Goal: Transaction & Acquisition: Obtain resource

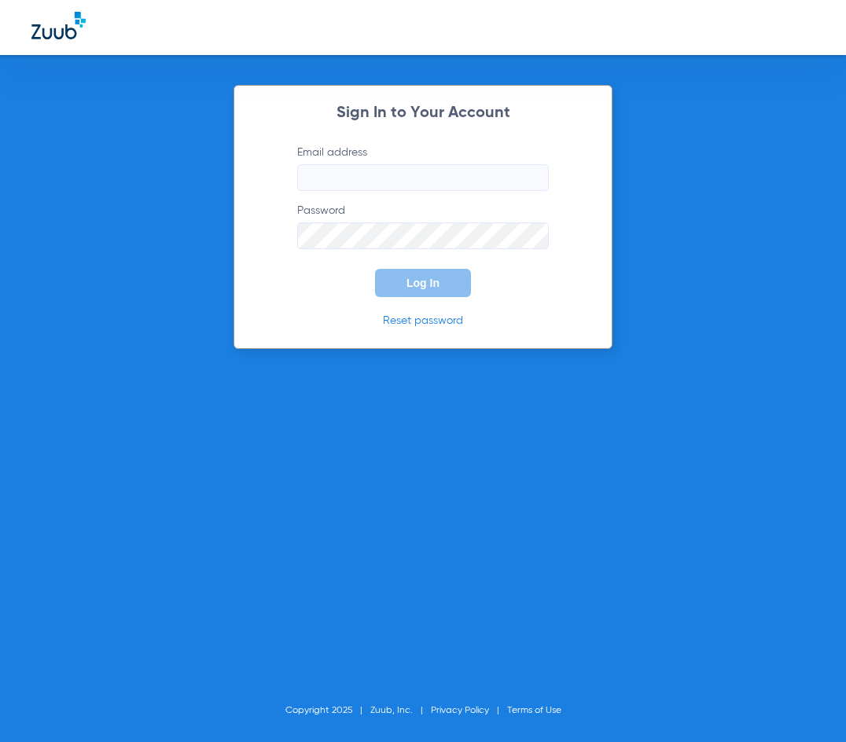
type input "[EMAIL_ADDRESS][DOMAIN_NAME]"
click at [419, 277] on span "Log In" at bounding box center [422, 283] width 33 height 13
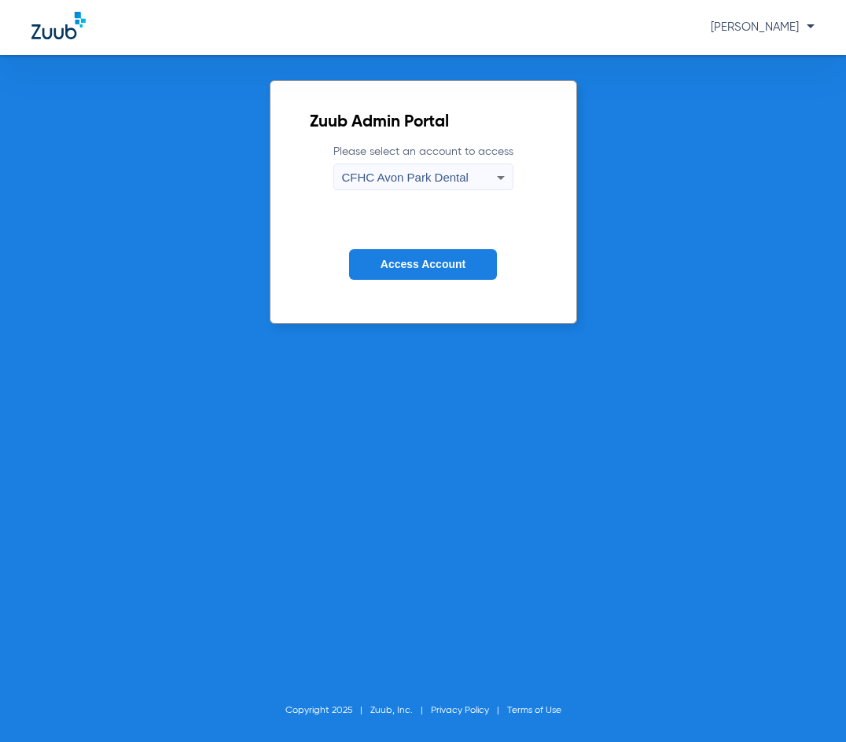
click at [394, 171] on span "CFHC Avon Park Dental" at bounding box center [405, 177] width 127 height 13
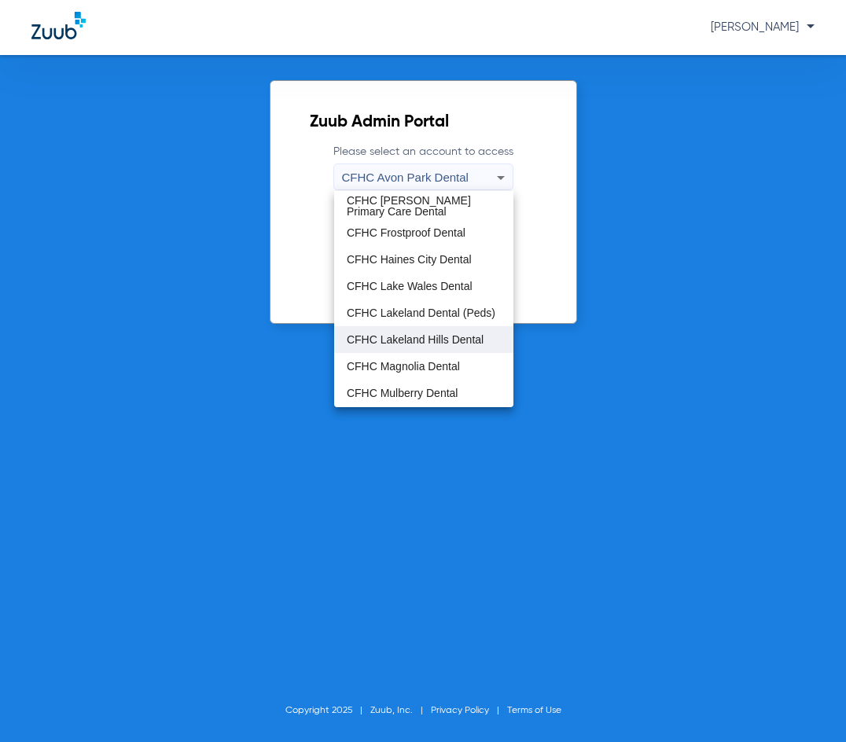
scroll to position [105, 0]
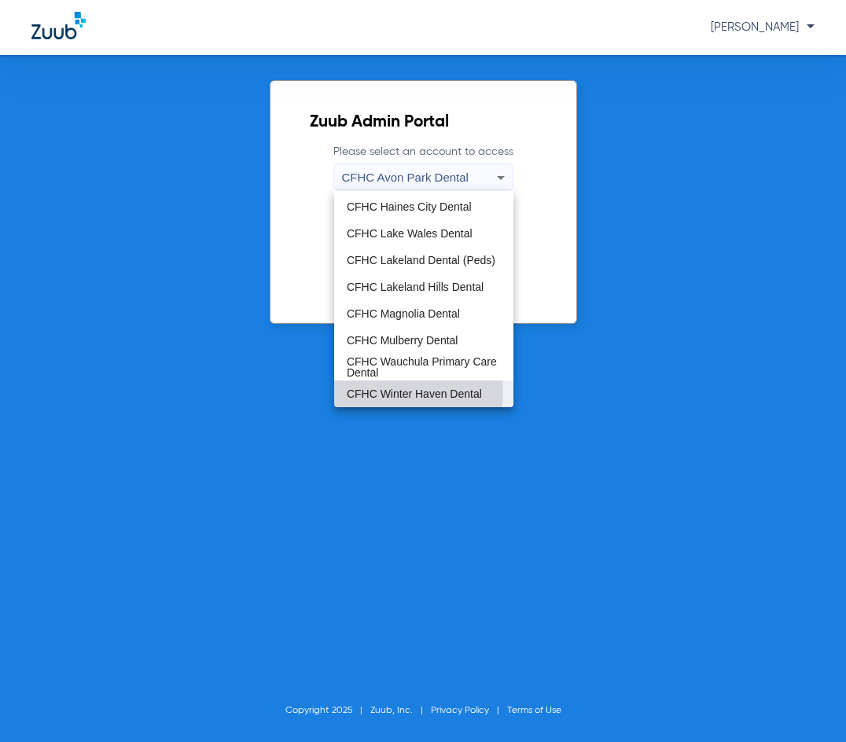
click at [404, 391] on span "CFHC Winter Haven Dental" at bounding box center [414, 393] width 135 height 11
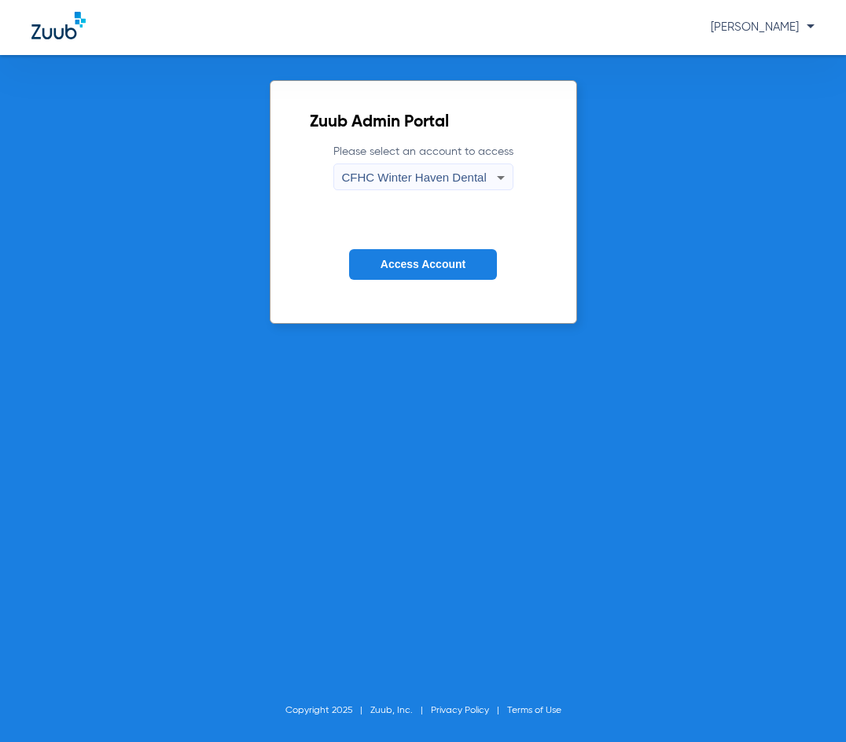
click at [397, 270] on span "Access Account" at bounding box center [422, 264] width 85 height 13
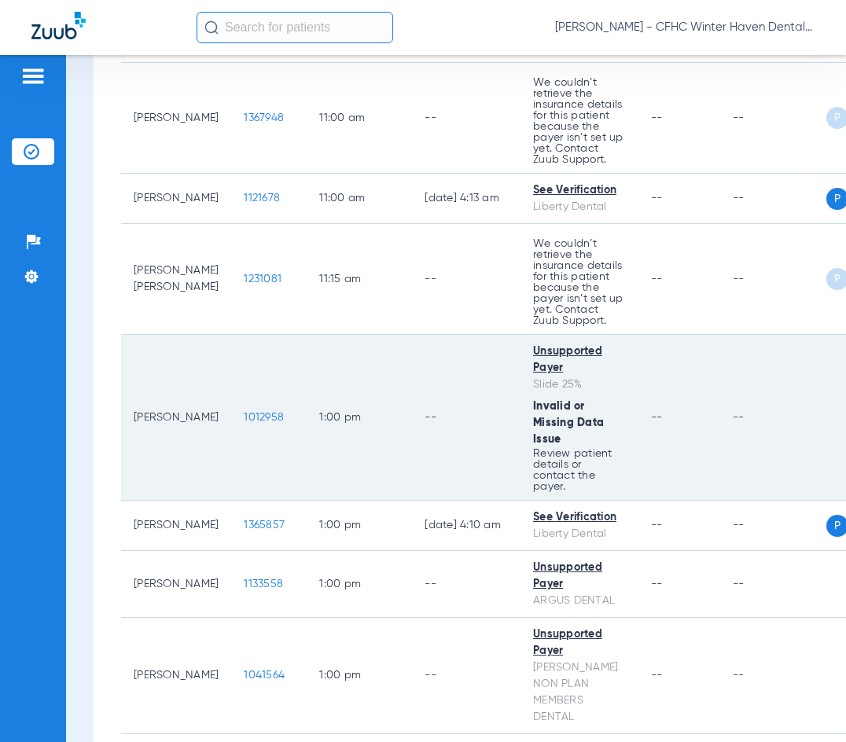
scroll to position [1808, 0]
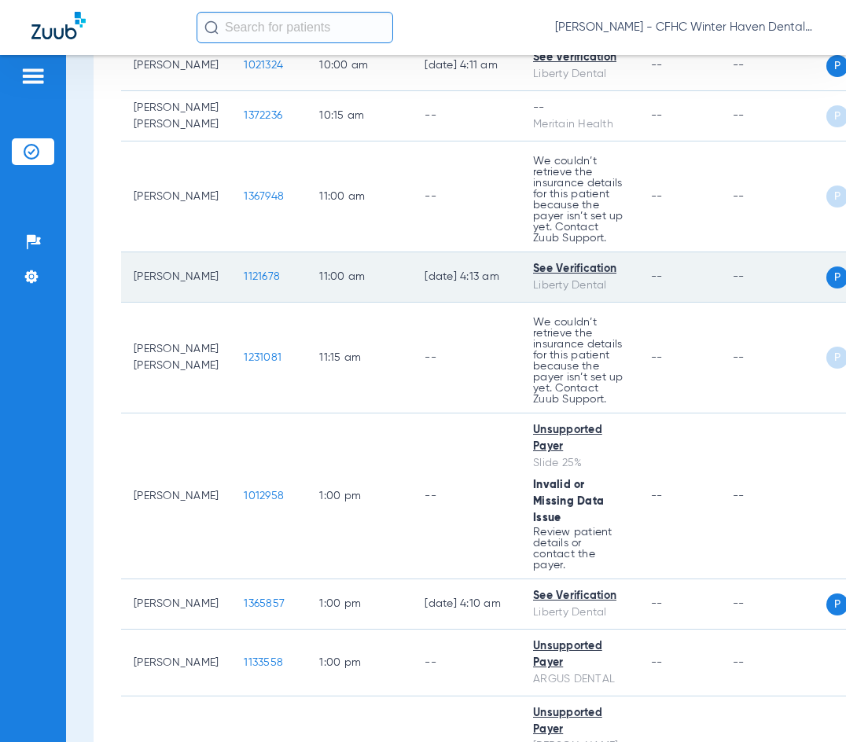
click at [244, 271] on span "1121678" at bounding box center [262, 276] width 36 height 11
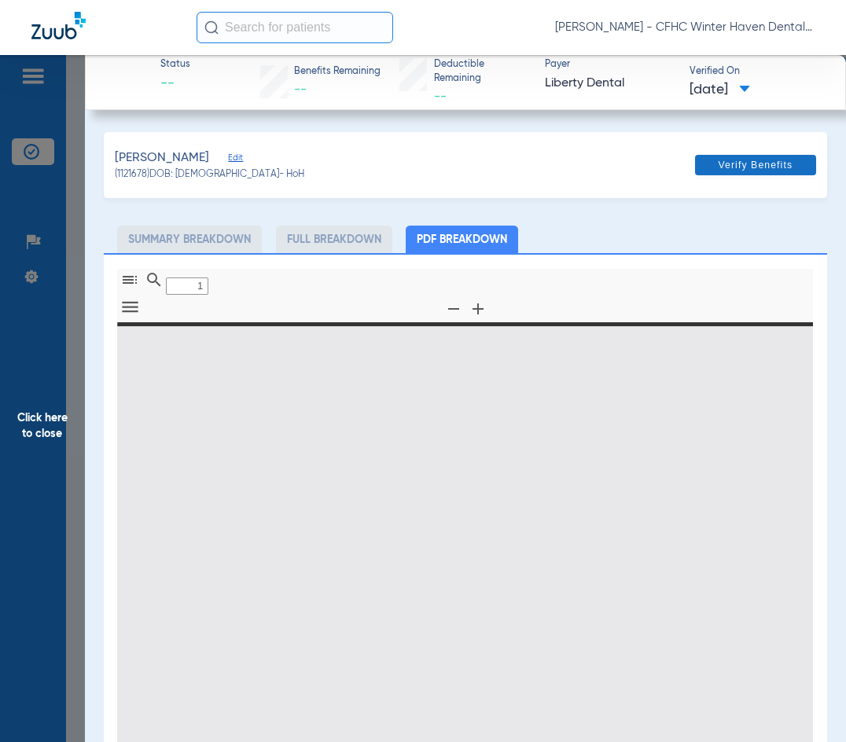
type input "0"
select select "page-width"
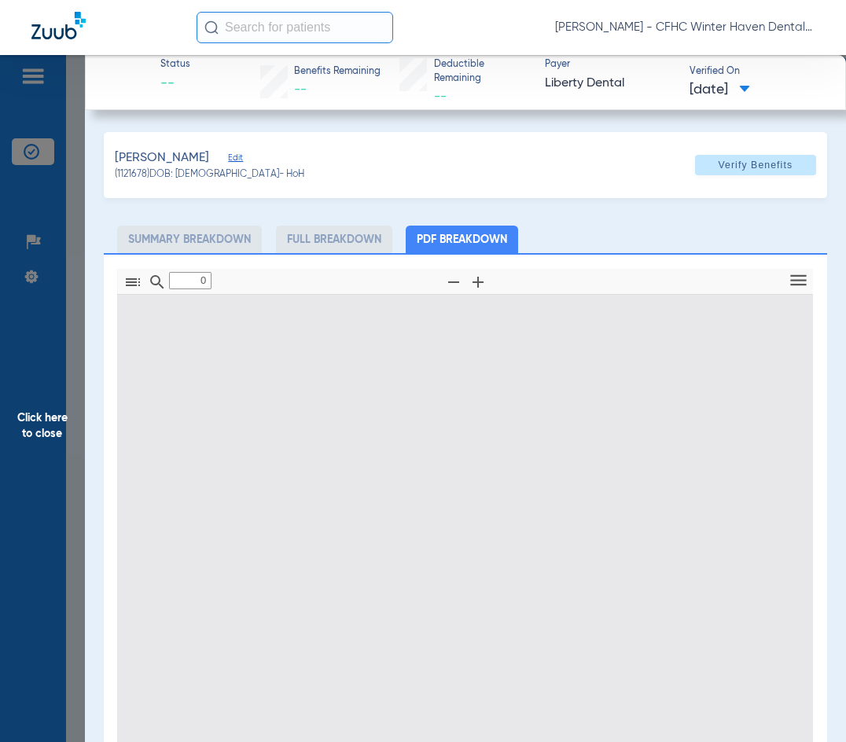
type input "1"
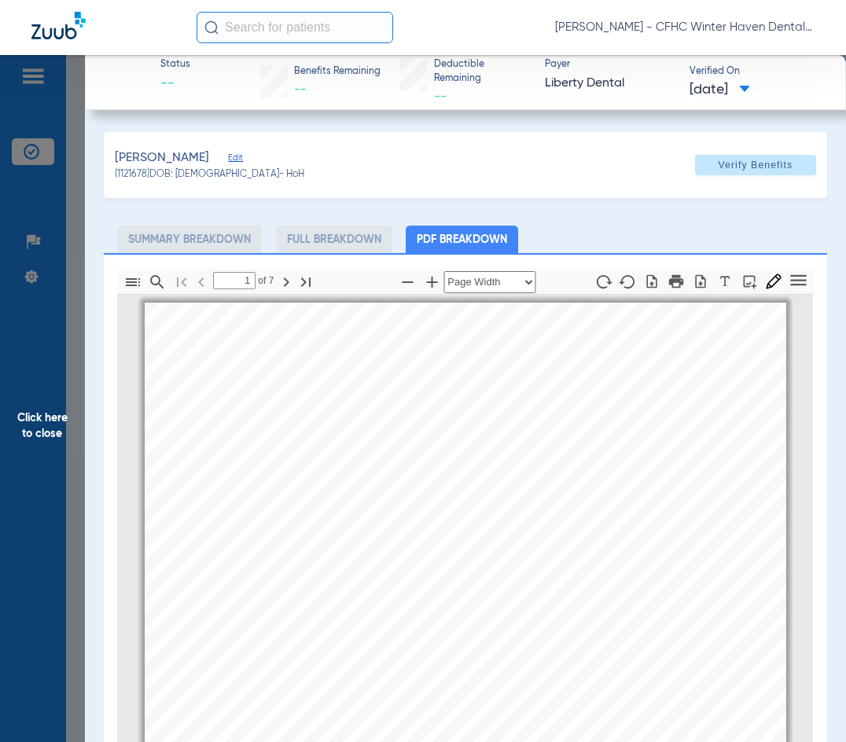
scroll to position [8, 0]
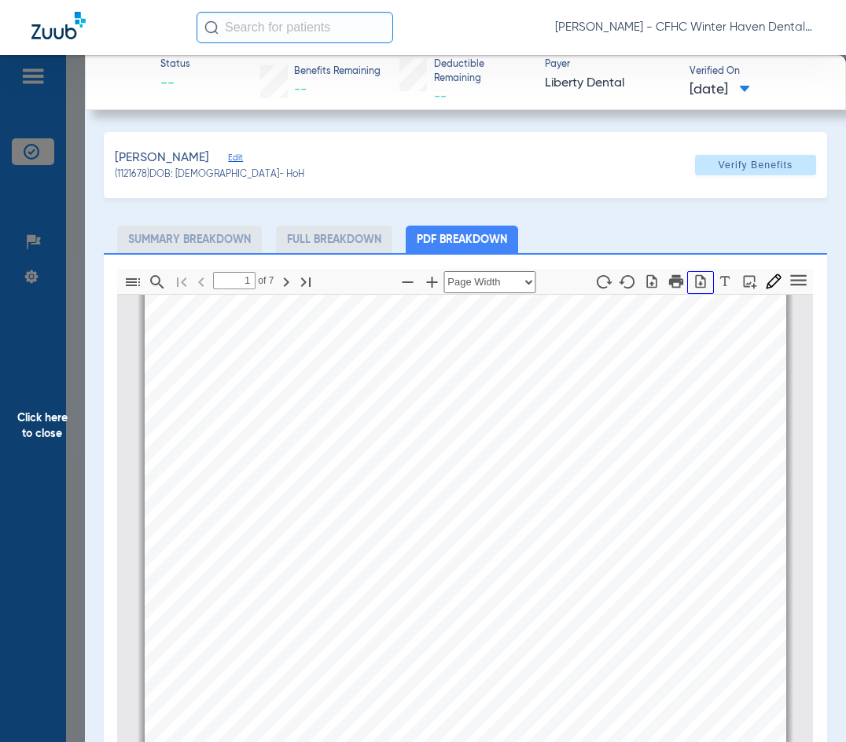
click at [692, 280] on icon "button" at bounding box center [700, 282] width 16 height 16
